Goal: Task Accomplishment & Management: Use online tool/utility

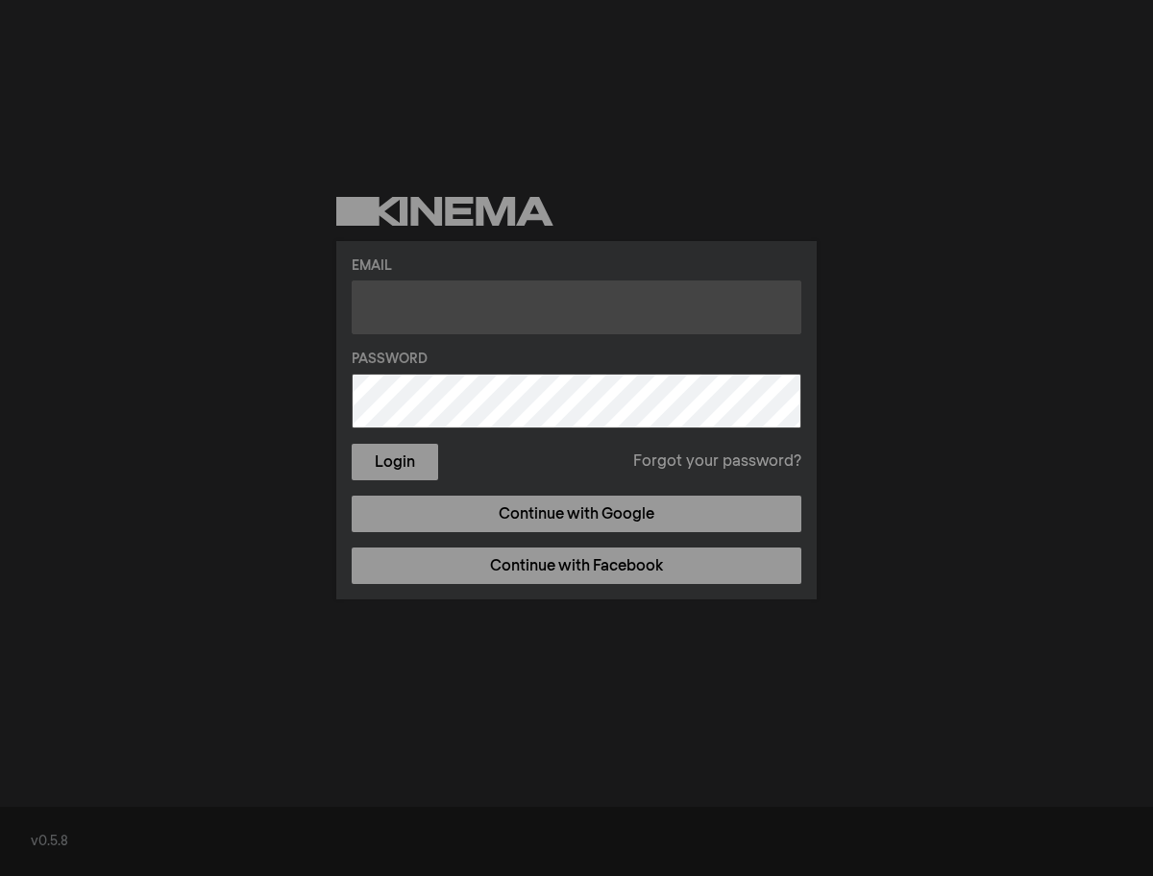
click at [504, 331] on input "text" at bounding box center [577, 308] width 450 height 54
type input "ψ"
type input "[PERSON_NAME][EMAIL_ADDRESS][DOMAIN_NAME]"
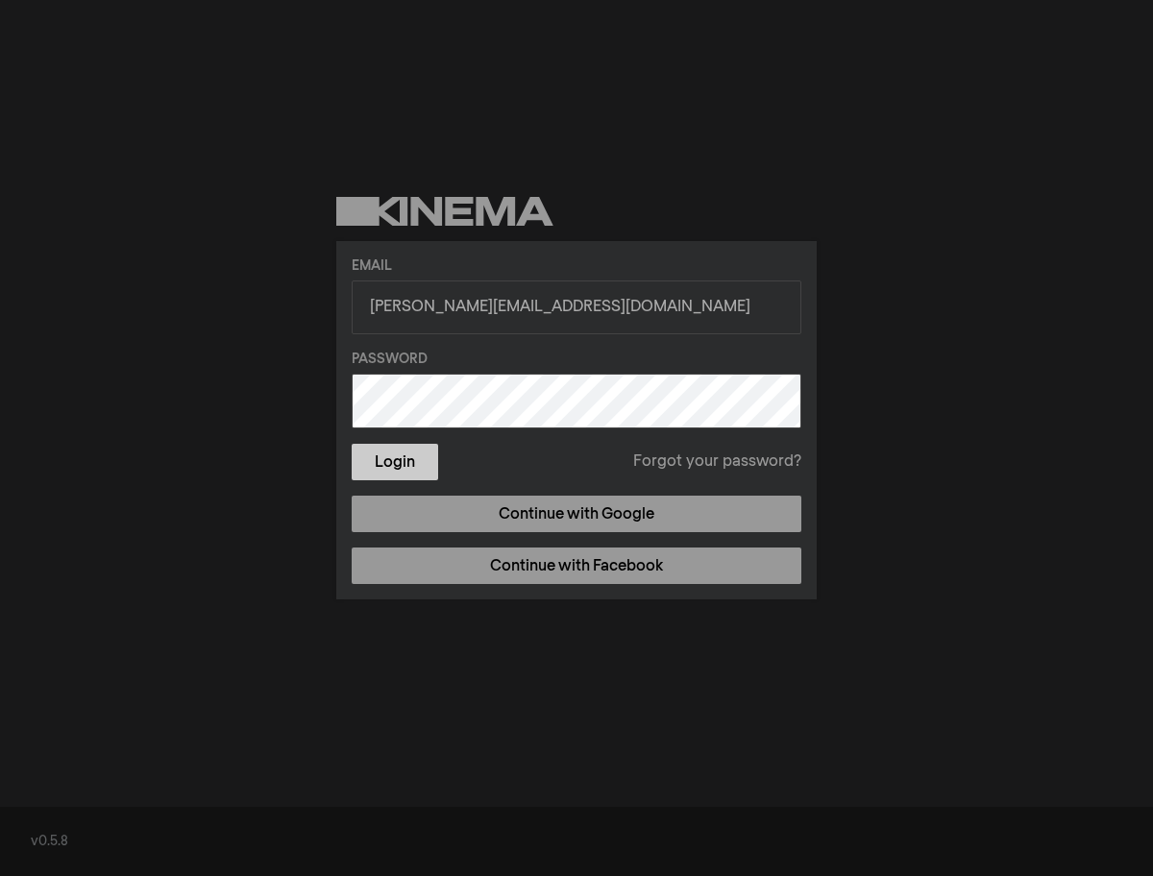
click at [404, 462] on button "Login" at bounding box center [395, 462] width 86 height 37
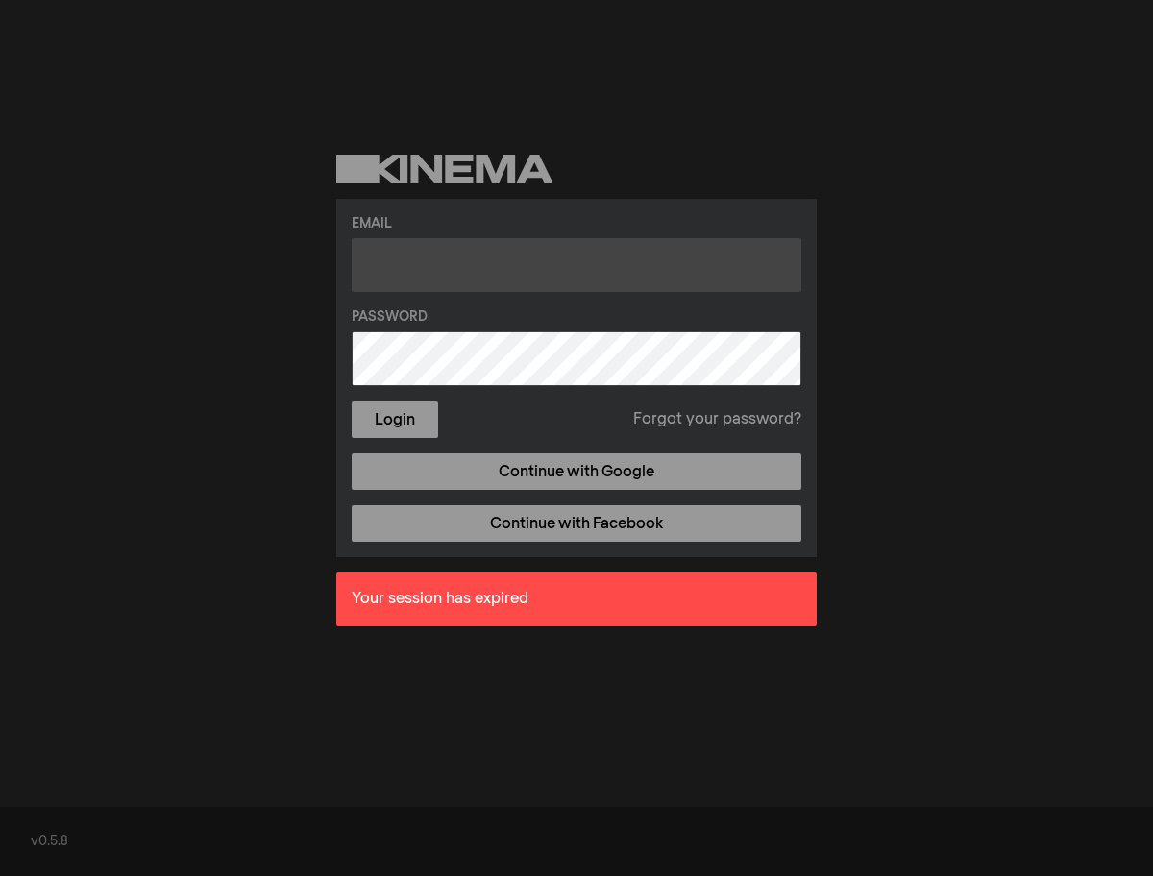
click at [445, 259] on input "text" at bounding box center [577, 265] width 450 height 54
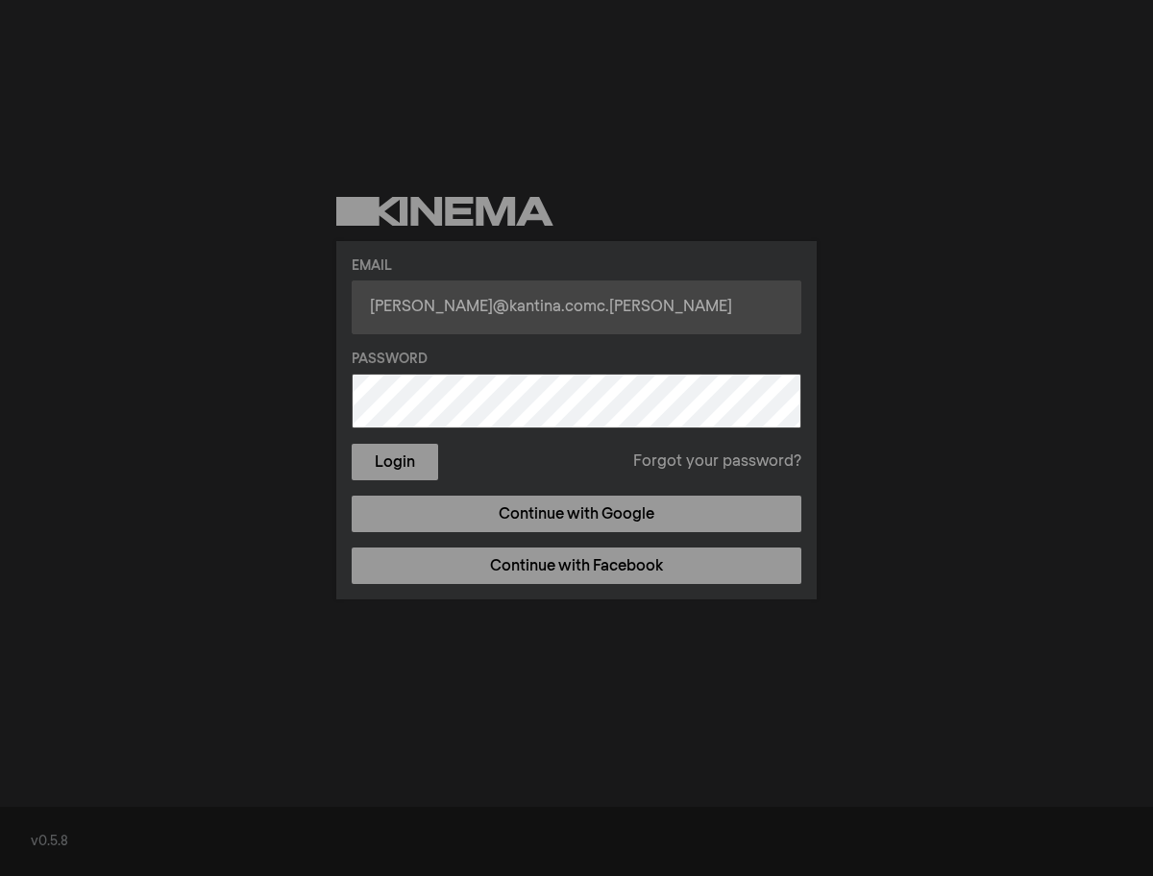
drag, startPoint x: 555, startPoint y: 310, endPoint x: 535, endPoint y: 309, distance: 20.2
click at [535, 309] on input "christina@kantina.comc.y" at bounding box center [577, 308] width 450 height 54
type input "christina@kantina.com.cy"
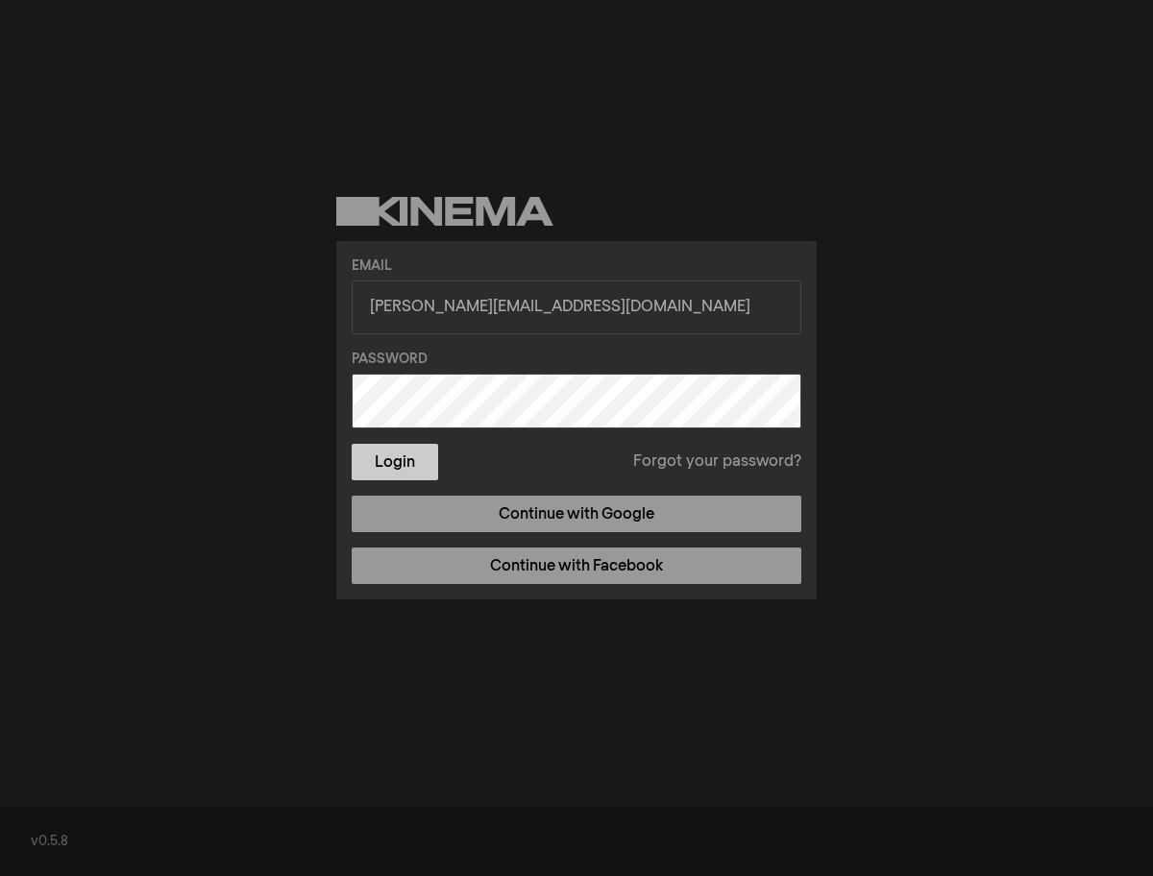
click at [415, 477] on button "Login" at bounding box center [395, 462] width 86 height 37
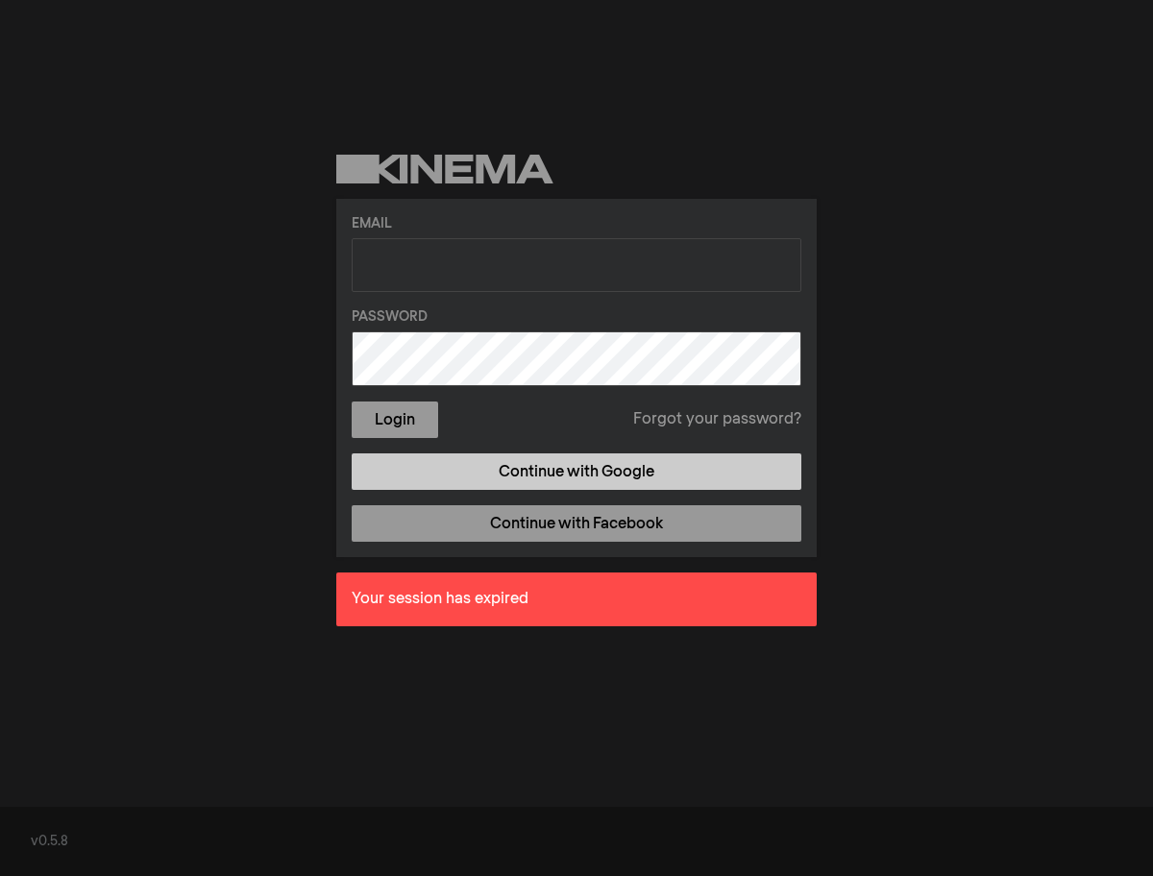
click at [599, 467] on link "Continue with Google" at bounding box center [577, 472] width 450 height 37
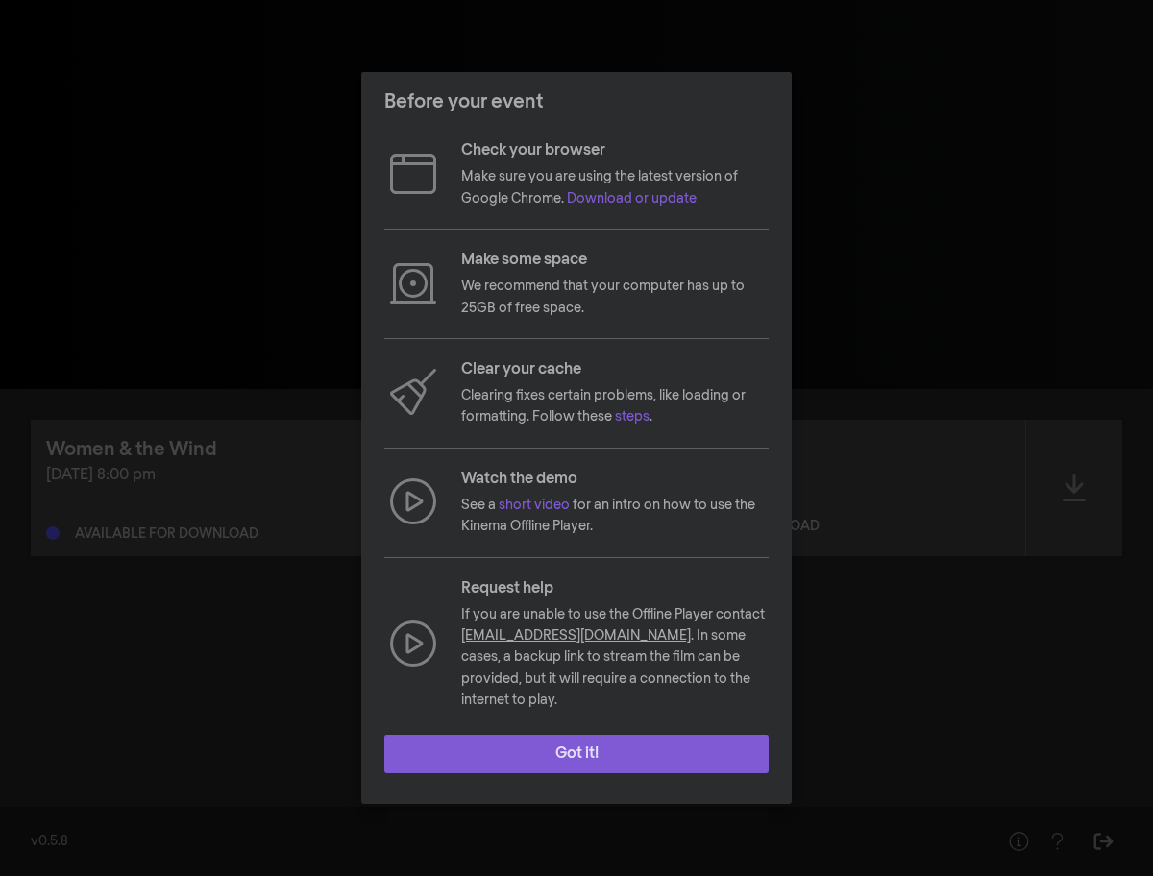
click at [616, 742] on button "Got it!" at bounding box center [576, 754] width 384 height 38
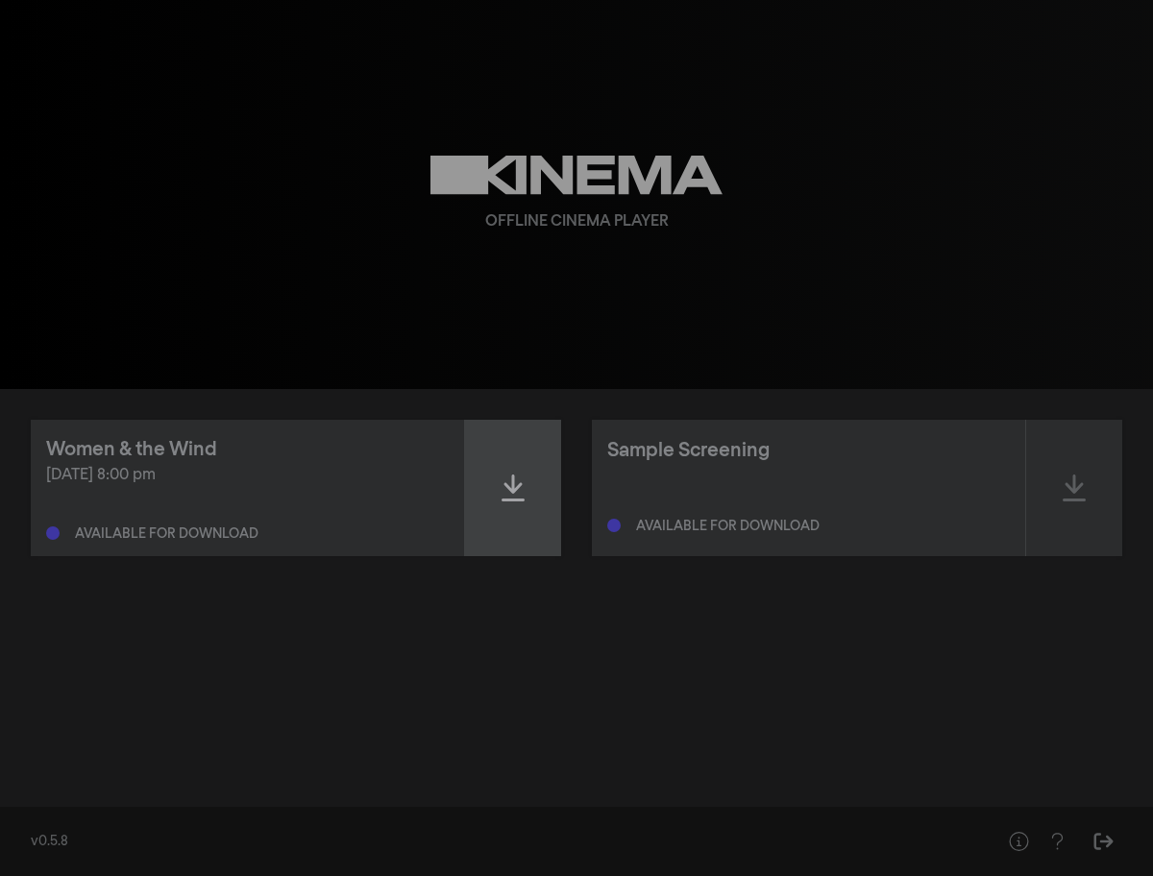
click at [519, 487] on icon at bounding box center [513, 488] width 23 height 27
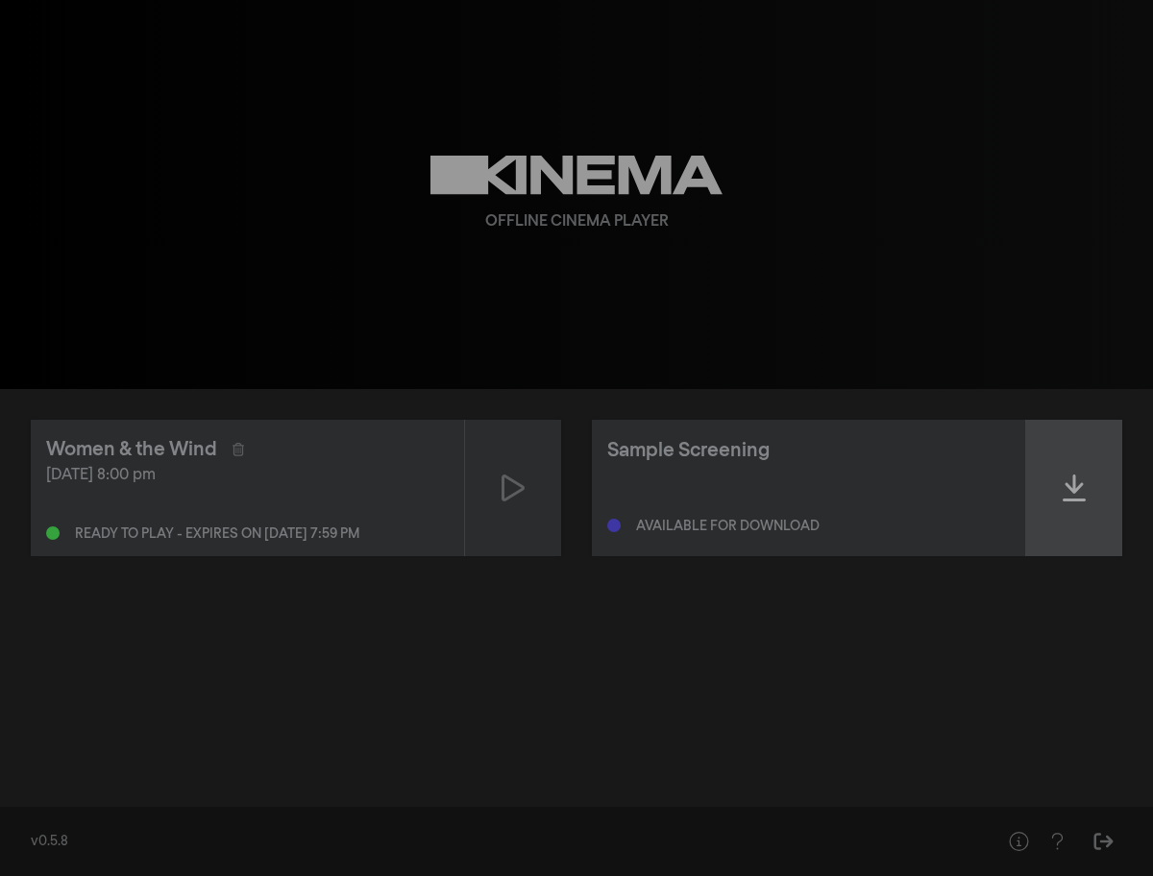
click at [1073, 489] on icon at bounding box center [1074, 488] width 23 height 27
click at [1077, 492] on icon at bounding box center [1074, 488] width 23 height 27
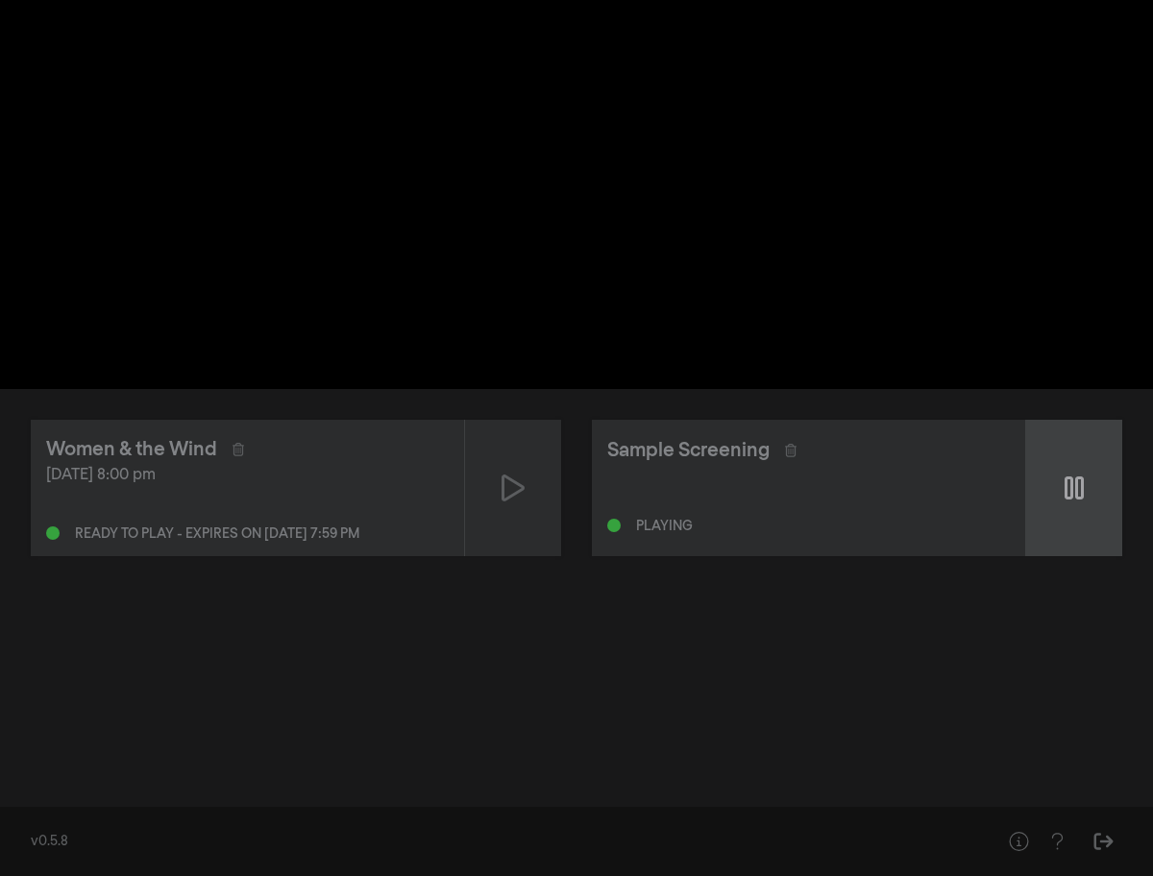
click at [1079, 490] on icon at bounding box center [1074, 488] width 19 height 31
type input "62.259083"
